Goal: Transaction & Acquisition: Book appointment/travel/reservation

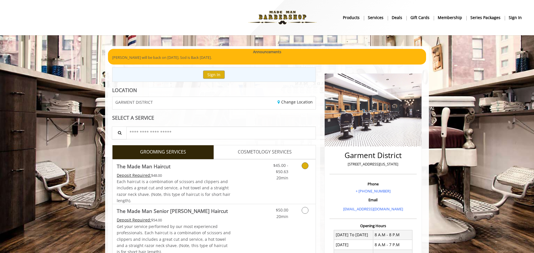
click at [283, 173] on span "$45.00 - $50.63" at bounding box center [280, 169] width 15 height 12
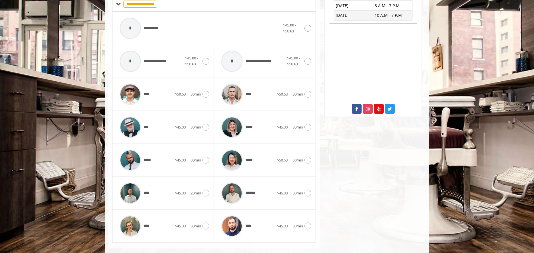
scroll to position [248, 0]
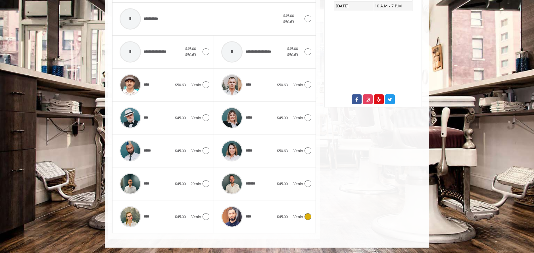
click at [288, 214] on span "$45.00" at bounding box center [282, 216] width 11 height 5
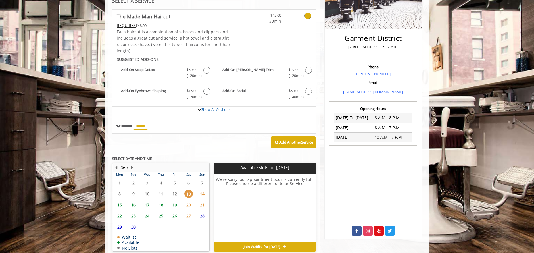
scroll to position [143, 0]
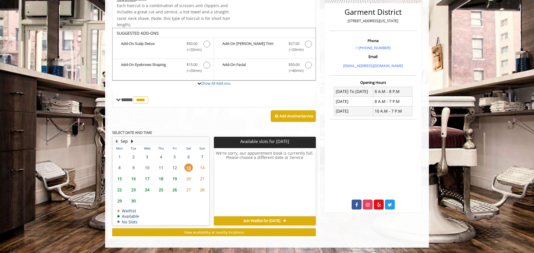
click at [204, 169] on span "14" at bounding box center [202, 167] width 9 height 8
click at [123, 179] on span "15" at bounding box center [119, 179] width 9 height 8
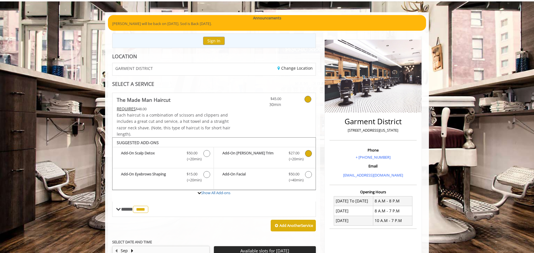
scroll to position [23, 0]
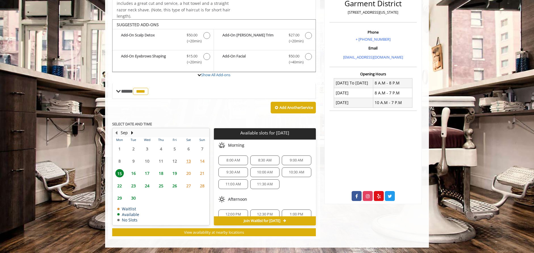
click at [189, 163] on span "13" at bounding box center [188, 161] width 9 height 8
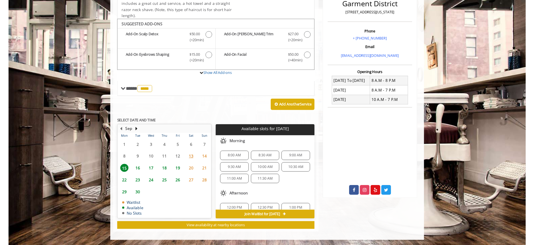
scroll to position [143, 0]
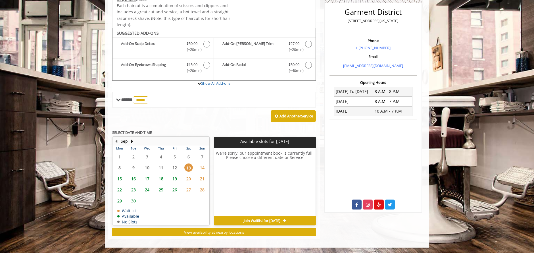
click at [202, 170] on span "14" at bounding box center [202, 167] width 9 height 8
